Goal: Check status: Check status

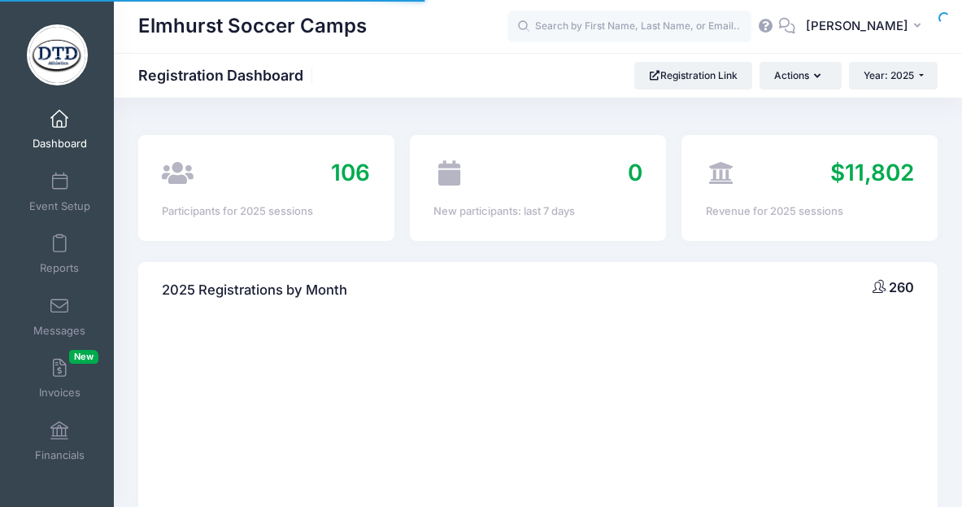
select select
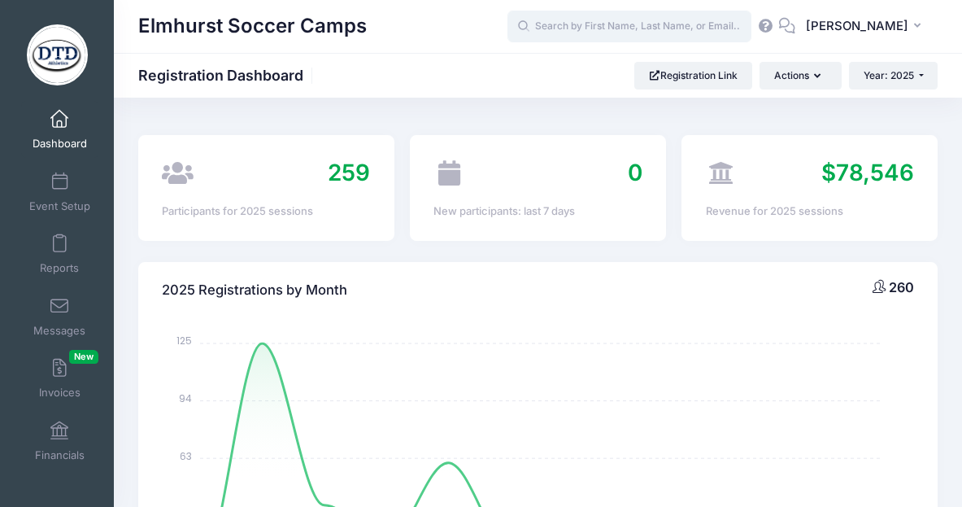
click at [589, 27] on input "text" at bounding box center [629, 27] width 244 height 33
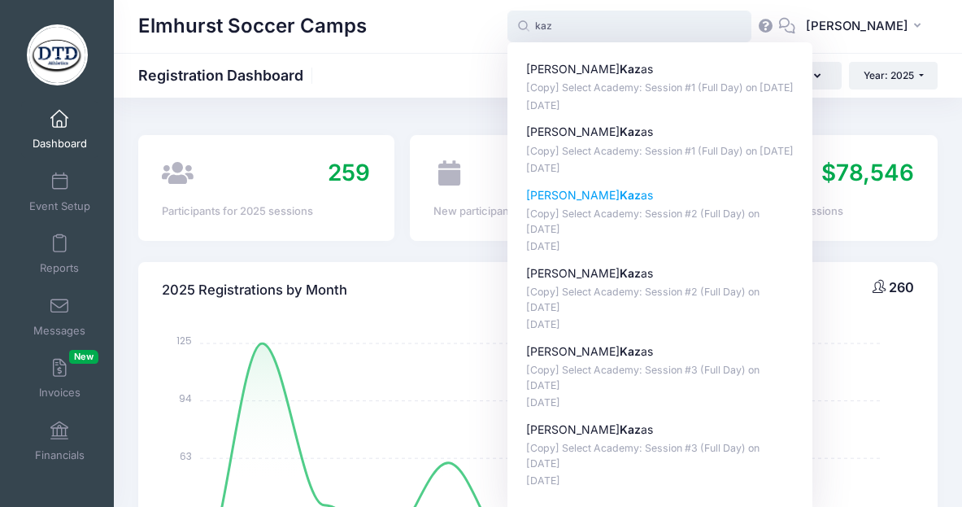
click at [620, 202] on strong "Kaz" at bounding box center [630, 195] width 21 height 14
type input "Evan Kazas ([Copy] Select Academy: Session #2 (Full Day), Jun-09, 2025)"
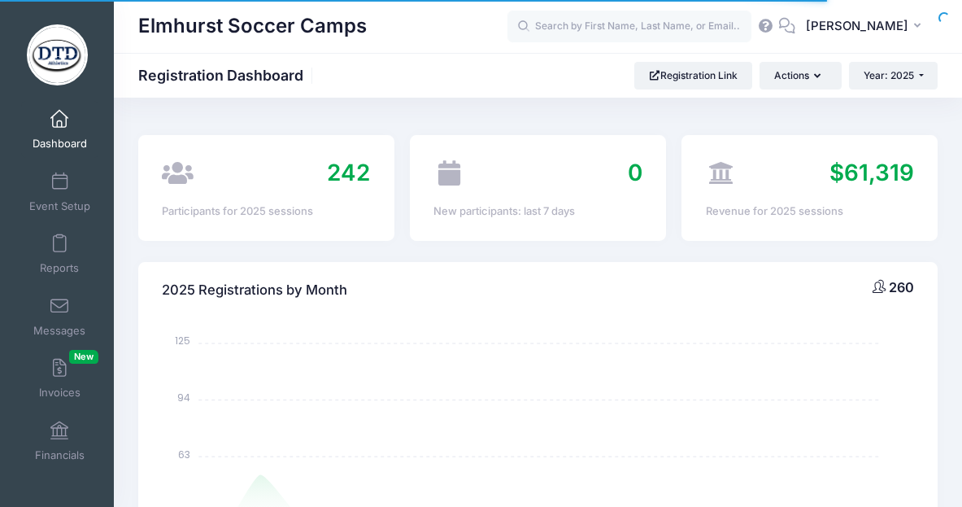
select select
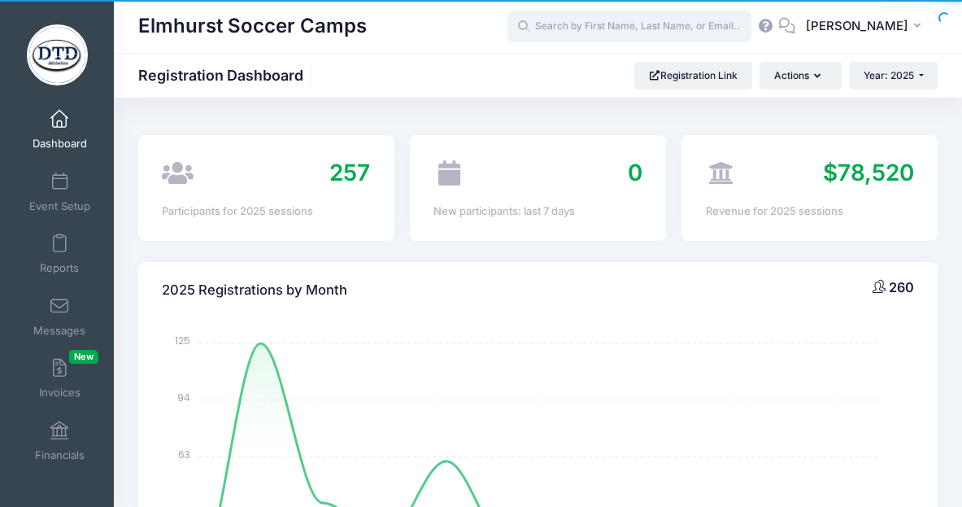
click at [575, 32] on input "text" at bounding box center [629, 27] width 244 height 33
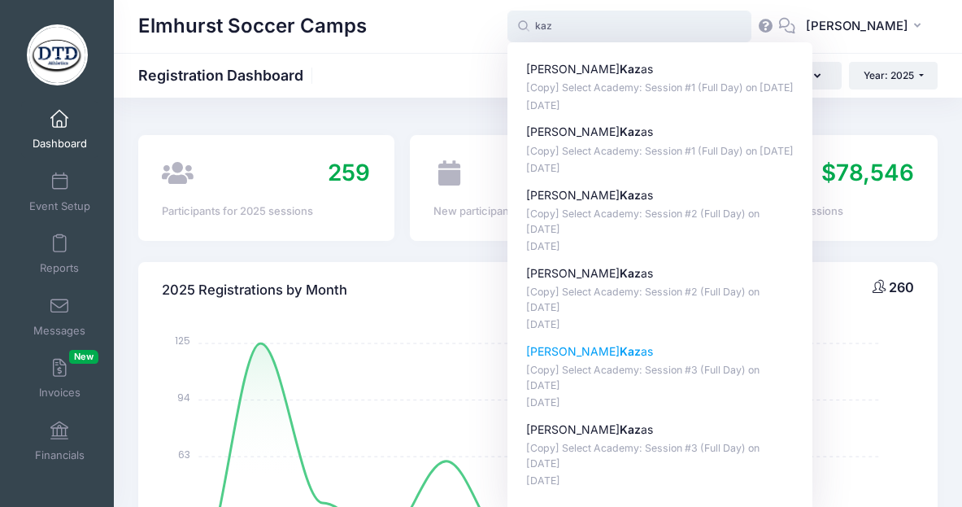
click at [620, 358] on strong "Kaz" at bounding box center [630, 351] width 21 height 14
type input "Evan Kazas ([Copy] Select Academy: Session #3 (Full Day), Jul-21, 2025)"
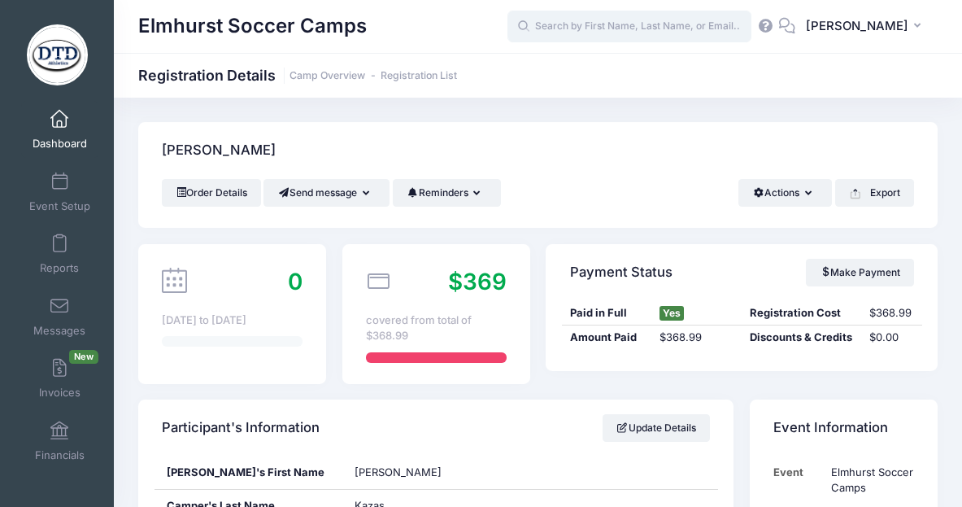
click at [568, 29] on input "text" at bounding box center [629, 27] width 244 height 33
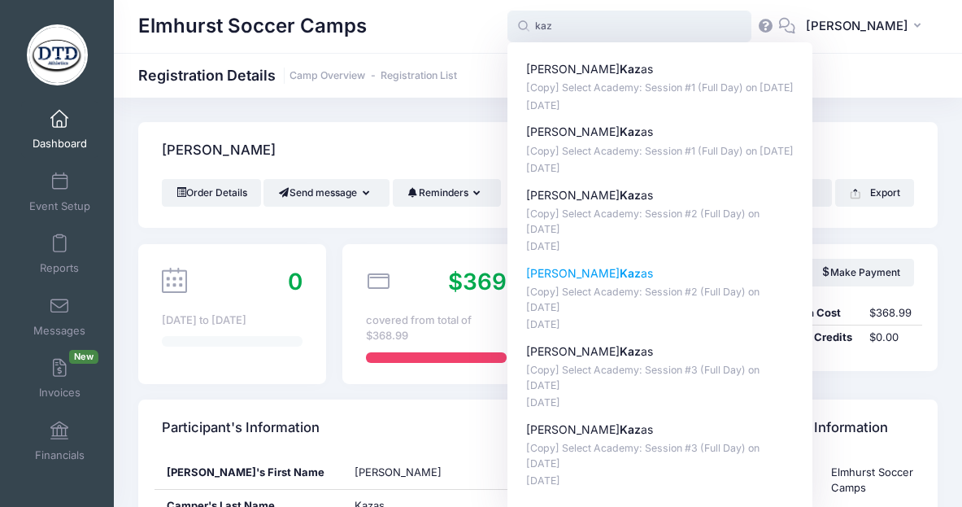
click at [620, 280] on strong "Kaz" at bounding box center [630, 273] width 21 height 14
type input "Eli Kazas ([Copy] Select Academy: Session #2 (Full Day), Jun-09, 2025)"
